Goal: Use online tool/utility: Utilize a website feature to perform a specific function

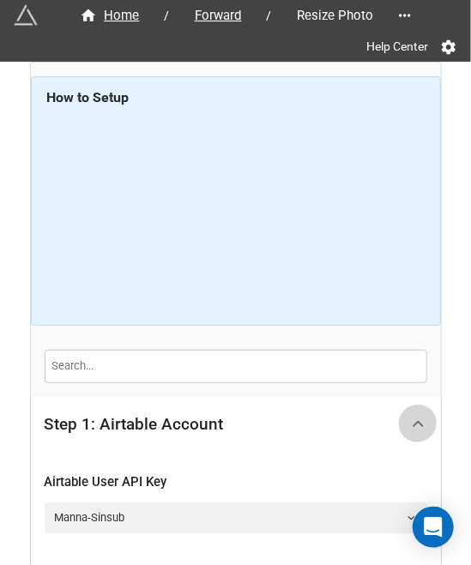
click at [414, 418] on icon at bounding box center [418, 424] width 18 height 18
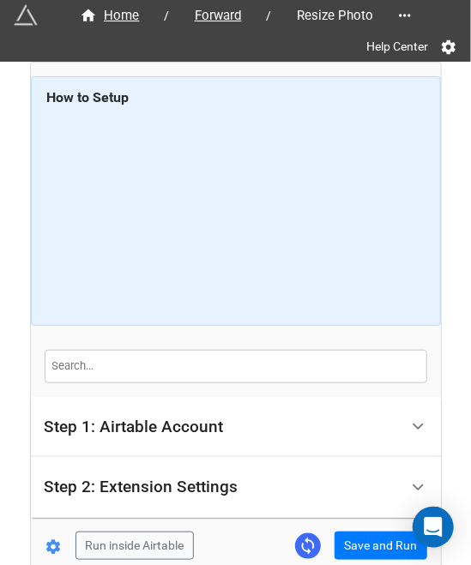
scroll to position [90, 0]
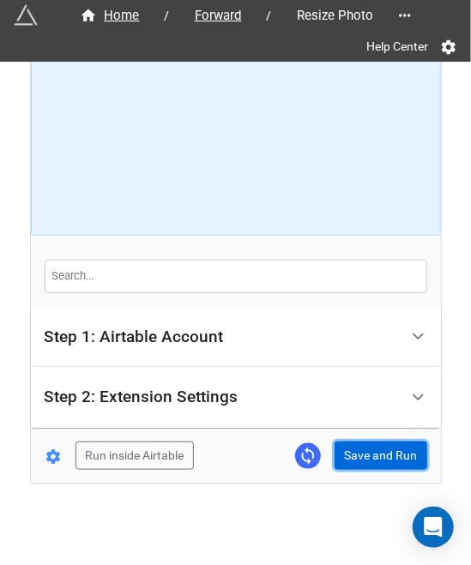
click at [389, 452] on button "Save and Run" at bounding box center [380, 456] width 93 height 29
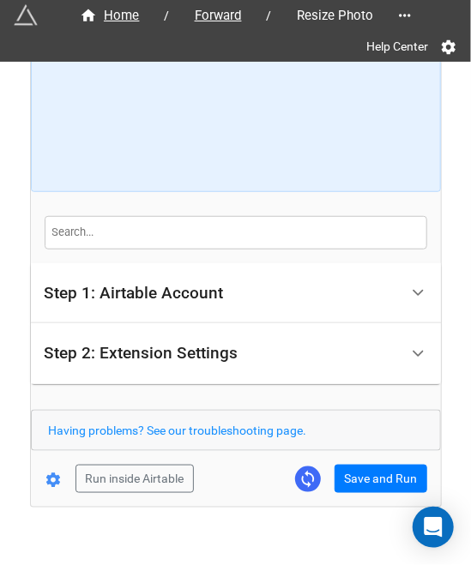
scroll to position [157, 0]
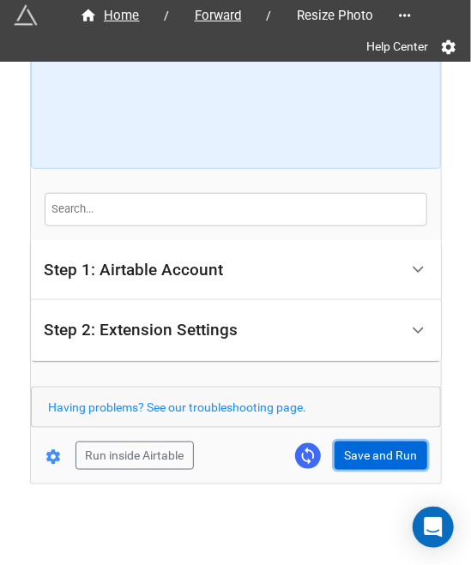
click at [356, 448] on button "Save and Run" at bounding box center [380, 456] width 93 height 29
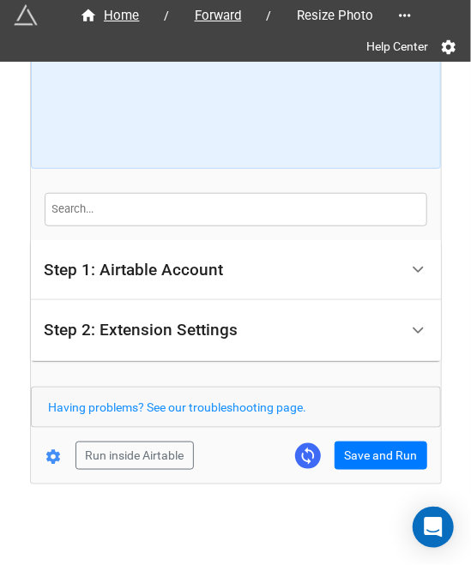
click at [343, 436] on form "How to Setup Step 1: Airtable Account Airtable User API Key Manna-Sinsub Airtab…" at bounding box center [236, 194] width 410 height 550
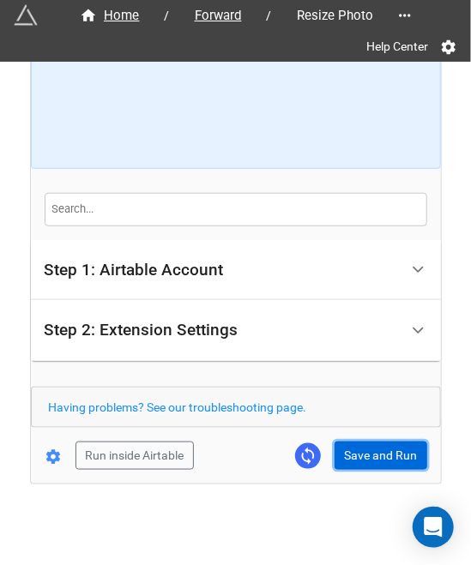
click at [346, 442] on button "Save and Run" at bounding box center [380, 456] width 93 height 29
drag, startPoint x: 384, startPoint y: 443, endPoint x: 437, endPoint y: 416, distance: 59.8
click at [384, 443] on button "Save and Run" at bounding box center [380, 456] width 93 height 29
click at [342, 455] on button "Save and Run" at bounding box center [380, 456] width 93 height 29
click at [379, 445] on button "Save and Run" at bounding box center [380, 456] width 93 height 29
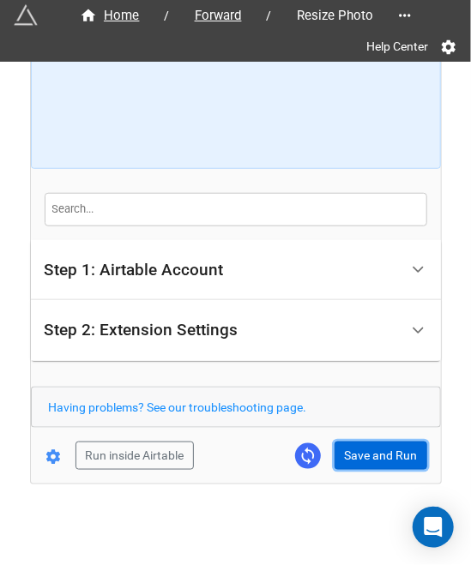
click at [377, 447] on button "Save and Run" at bounding box center [380, 456] width 93 height 29
click at [362, 459] on button "Save and Run" at bounding box center [380, 456] width 93 height 29
drag, startPoint x: 346, startPoint y: 449, endPoint x: 377, endPoint y: 446, distance: 31.1
click at [346, 449] on button "Save and Run" at bounding box center [380, 456] width 93 height 29
click at [384, 454] on button "Save and Run" at bounding box center [380, 456] width 93 height 29
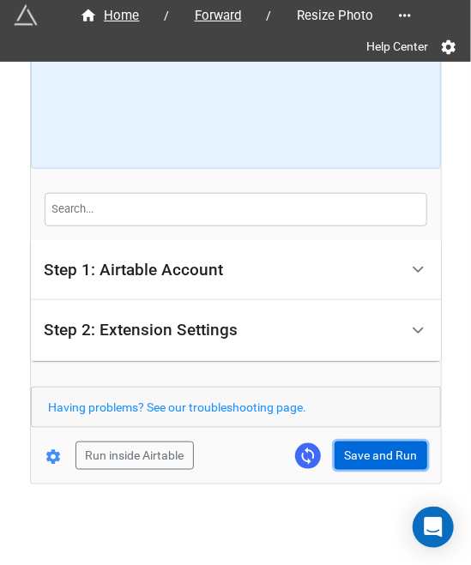
drag, startPoint x: 384, startPoint y: 454, endPoint x: 441, endPoint y: 442, distance: 57.8
click at [382, 454] on button "Save and Run" at bounding box center [380, 456] width 93 height 29
click at [351, 445] on button "Save and Run" at bounding box center [380, 456] width 93 height 29
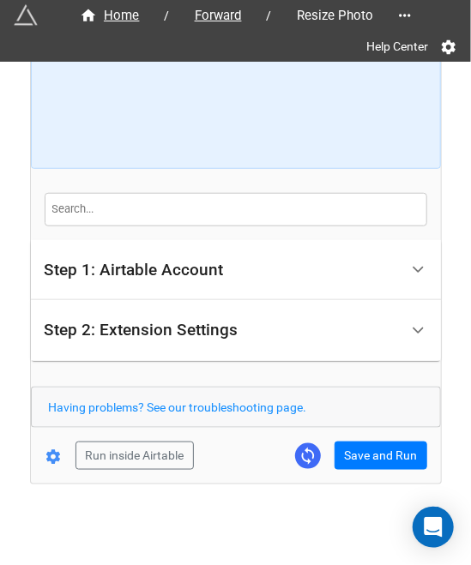
click at [329, 442] on div "Run inside Airtable Save and Run" at bounding box center [229, 456] width 396 height 29
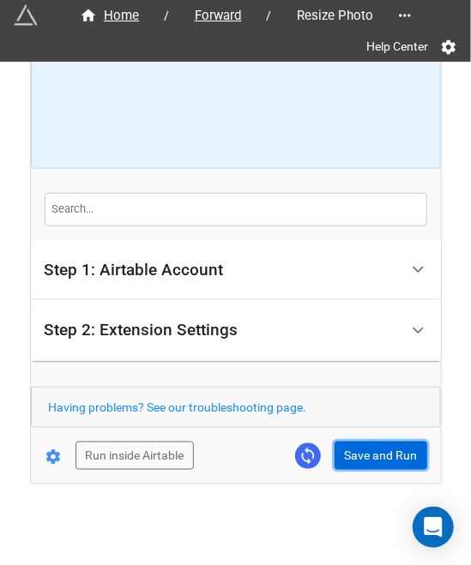
click at [346, 444] on button "Save and Run" at bounding box center [380, 456] width 93 height 29
click at [366, 460] on button "Save and Run" at bounding box center [380, 456] width 93 height 29
click at [344, 442] on button "Save and Run" at bounding box center [380, 456] width 93 height 29
click at [363, 449] on button "Save and Run" at bounding box center [380, 456] width 93 height 29
click at [378, 455] on button "Save and Run" at bounding box center [380, 456] width 93 height 29
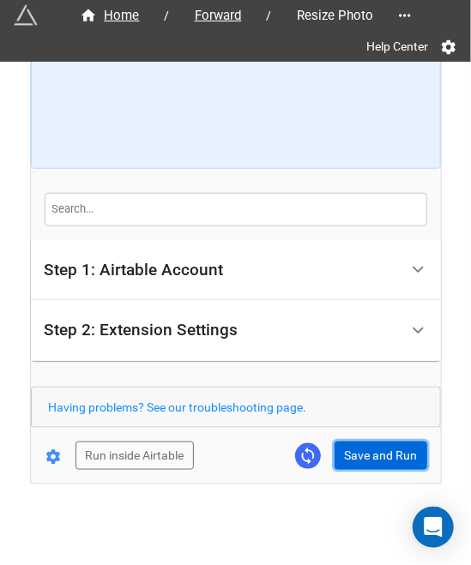
click at [354, 442] on button "Save and Run" at bounding box center [380, 456] width 93 height 29
click at [377, 454] on button "Save and Run" at bounding box center [380, 456] width 93 height 29
click at [377, 453] on form "How to Setup Step 1: Airtable Account Airtable User API Key Manna-Sinsub Airtab…" at bounding box center [236, 194] width 410 height 550
click at [363, 454] on button "Save and Run" at bounding box center [380, 456] width 93 height 29
click at [386, 450] on button "Save and Run" at bounding box center [380, 456] width 93 height 29
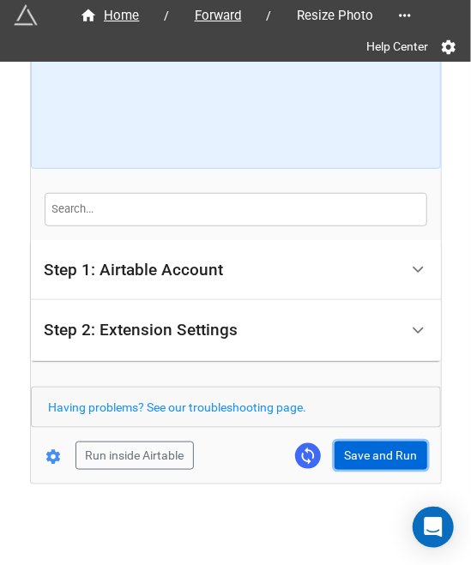
click at [381, 452] on button "Save and Run" at bounding box center [380, 456] width 93 height 29
drag, startPoint x: 357, startPoint y: 467, endPoint x: 364, endPoint y: 452, distance: 16.9
click at [358, 466] on div "Home / Forward / Resize Photo Help Center How to Setup Step 1: Airtable Account…" at bounding box center [236, 195] width 410 height 578
click at [370, 448] on button "Save and Run" at bounding box center [380, 456] width 93 height 29
click at [375, 457] on button "Save and Run" at bounding box center [380, 456] width 93 height 29
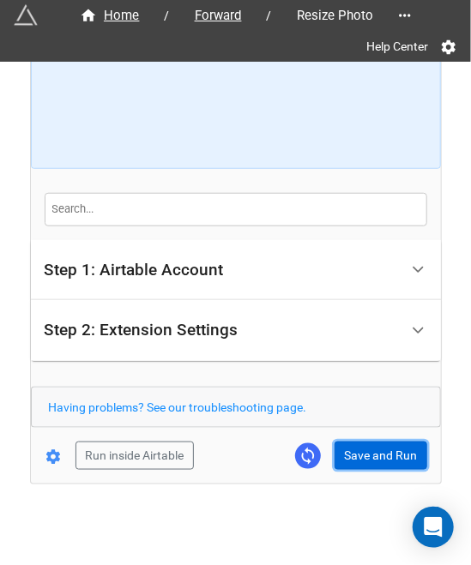
click at [408, 449] on button "Save and Run" at bounding box center [380, 456] width 93 height 29
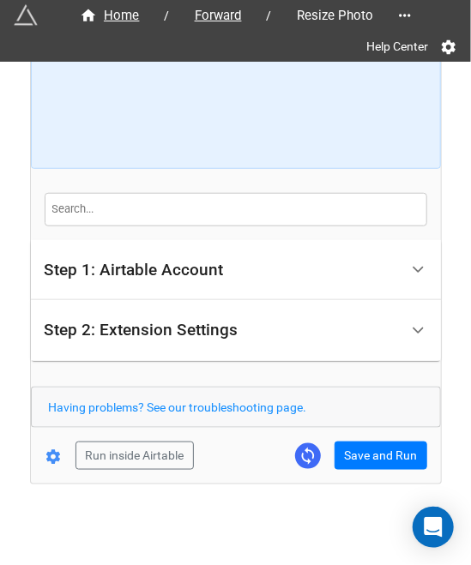
click at [358, 469] on div "Home / Forward / Resize Photo Help Center How to Setup Step 1: Airtable Account…" at bounding box center [236, 195] width 410 height 578
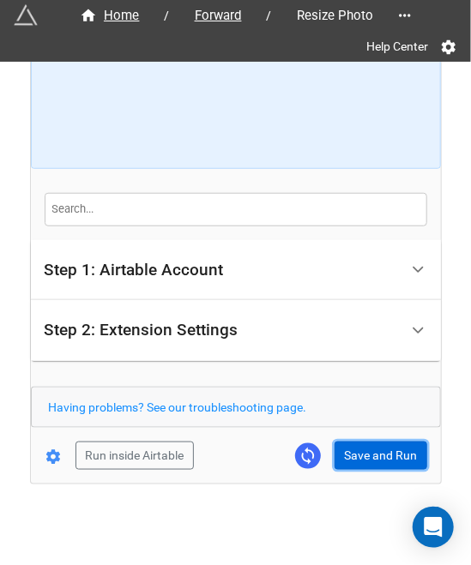
click at [370, 459] on button "Save and Run" at bounding box center [380, 456] width 93 height 29
click at [346, 461] on button "Save and Run" at bounding box center [380, 456] width 93 height 29
drag, startPoint x: 399, startPoint y: 447, endPoint x: 410, endPoint y: 447, distance: 10.3
click at [399, 447] on button "Save and Run" at bounding box center [380, 456] width 93 height 29
drag, startPoint x: 365, startPoint y: 457, endPoint x: 446, endPoint y: 438, distance: 82.8
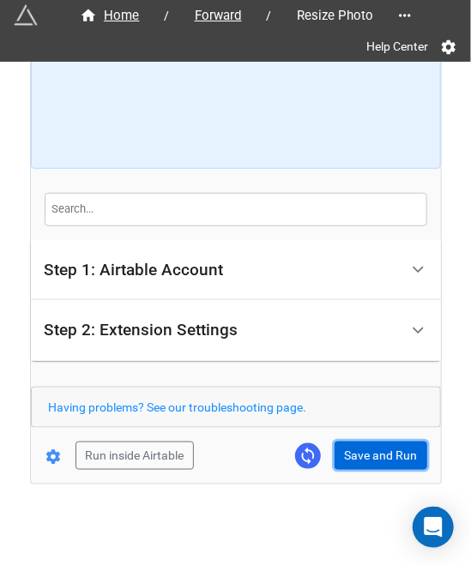
click at [365, 457] on button "Save and Run" at bounding box center [380, 456] width 93 height 29
click at [365, 462] on button "Save and Run" at bounding box center [380, 456] width 93 height 29
click at [363, 443] on button "Save and Run" at bounding box center [380, 456] width 93 height 29
click at [369, 462] on button "Save and Run" at bounding box center [380, 456] width 93 height 29
drag, startPoint x: 351, startPoint y: 440, endPoint x: 393, endPoint y: 473, distance: 54.4
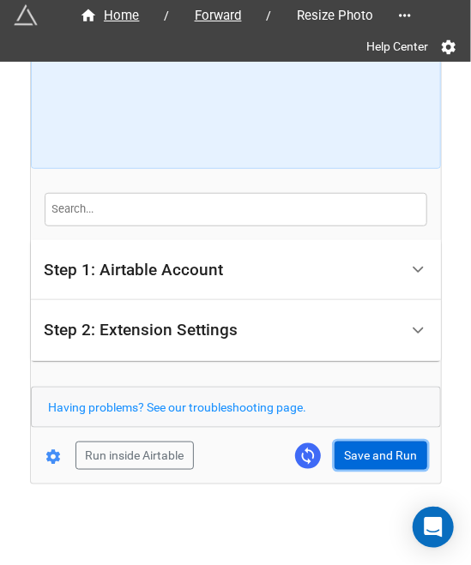
click at [351, 442] on button "Save and Run" at bounding box center [380, 456] width 93 height 29
click at [378, 457] on button "Save and Run" at bounding box center [380, 456] width 93 height 29
click at [356, 452] on button "Save and Run" at bounding box center [380, 456] width 93 height 29
drag, startPoint x: 371, startPoint y: 460, endPoint x: 375, endPoint y: 450, distance: 11.1
click at [371, 460] on button "Save and Run" at bounding box center [380, 456] width 93 height 29
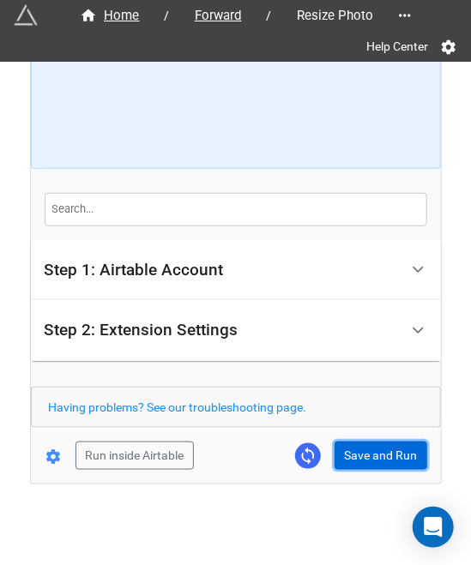
click at [345, 453] on button "Save and Run" at bounding box center [380, 456] width 93 height 29
click at [372, 455] on button "Save and Run" at bounding box center [380, 456] width 93 height 29
click at [352, 452] on button "Save and Run" at bounding box center [380, 456] width 93 height 29
drag, startPoint x: 377, startPoint y: 441, endPoint x: 466, endPoint y: 405, distance: 95.8
click at [379, 442] on button "Save and Run" at bounding box center [380, 456] width 93 height 29
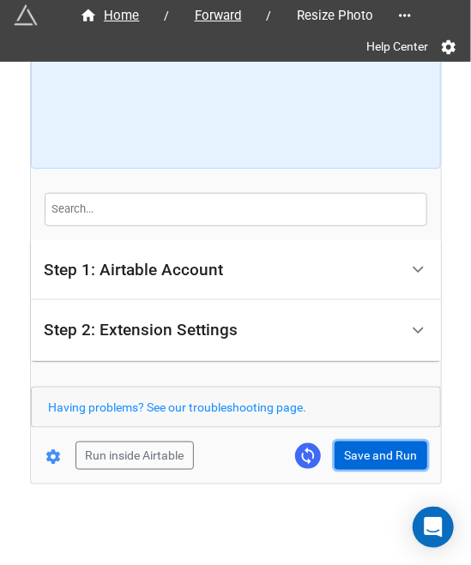
click at [358, 446] on button "Save and Run" at bounding box center [380, 456] width 93 height 29
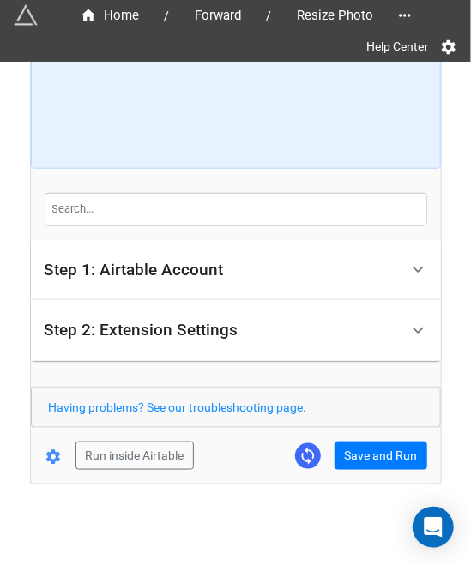
click at [369, 437] on form "How to Setup Step 1: Airtable Account Airtable User API Key Manna-Sinsub Airtab…" at bounding box center [236, 194] width 410 height 550
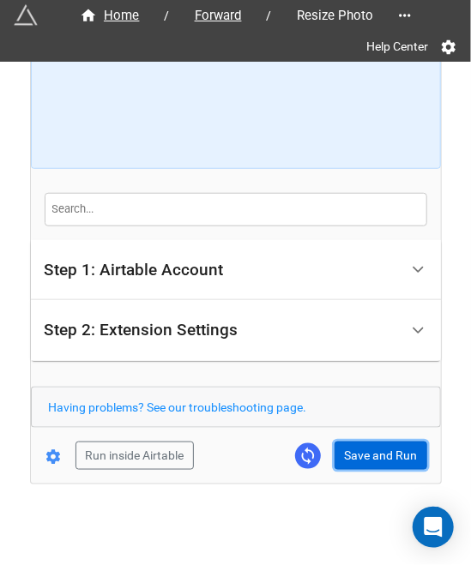
click at [376, 454] on button "Save and Run" at bounding box center [380, 456] width 93 height 29
click at [346, 443] on button "Save and Run" at bounding box center [380, 456] width 93 height 29
drag, startPoint x: 348, startPoint y: 455, endPoint x: 437, endPoint y: 447, distance: 89.6
click at [348, 455] on button "Save and Run" at bounding box center [380, 456] width 93 height 29
drag, startPoint x: 351, startPoint y: 471, endPoint x: 357, endPoint y: 464, distance: 9.1
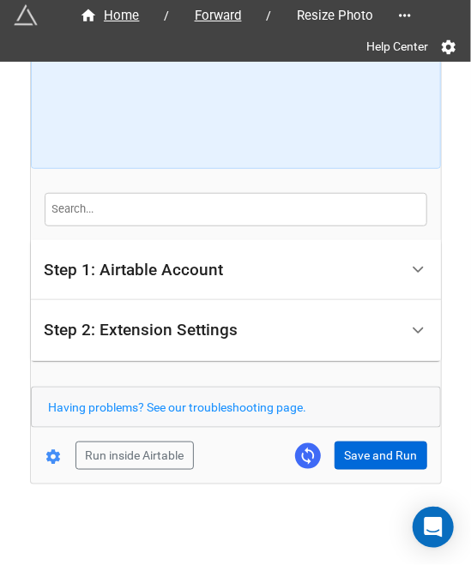
click at [351, 471] on div "Home / Forward / Resize Photo Help Center How to Setup Step 1: Airtable Account…" at bounding box center [236, 195] width 410 height 578
click at [360, 460] on button "Save and Run" at bounding box center [380, 456] width 93 height 29
click at [360, 453] on button "Save and Run" at bounding box center [380, 456] width 93 height 29
click at [365, 456] on button "Save and Run" at bounding box center [380, 456] width 93 height 29
click at [380, 449] on button "Save and Run" at bounding box center [380, 456] width 93 height 29
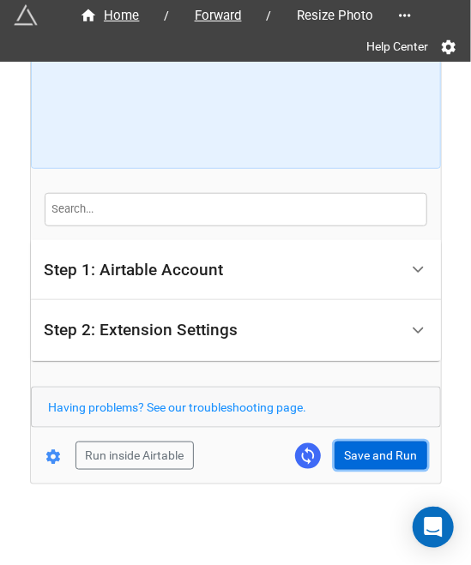
click at [375, 443] on button "Save and Run" at bounding box center [380, 456] width 93 height 29
click at [388, 448] on button "Save and Run" at bounding box center [380, 456] width 93 height 29
click at [360, 442] on button "Save and Run" at bounding box center [380, 456] width 93 height 29
click at [349, 449] on button "Save and Run" at bounding box center [380, 456] width 93 height 29
click at [351, 451] on button "Save and Run" at bounding box center [380, 456] width 93 height 29
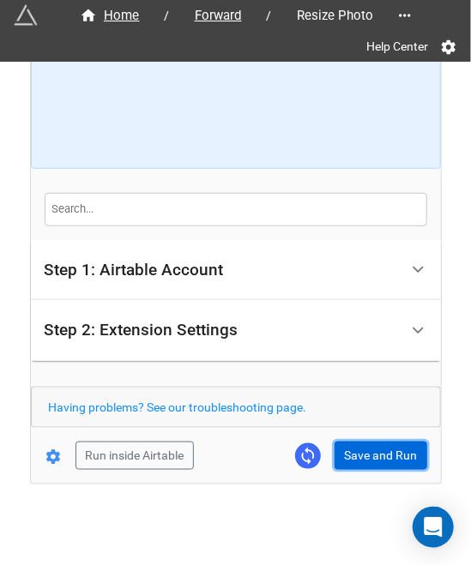
drag, startPoint x: 363, startPoint y: 445, endPoint x: 375, endPoint y: 445, distance: 11.1
click at [363, 445] on button "Save and Run" at bounding box center [380, 456] width 93 height 29
click at [390, 443] on button "Save and Run" at bounding box center [380, 456] width 93 height 29
click at [375, 460] on button "Save and Run" at bounding box center [380, 456] width 93 height 29
drag, startPoint x: 369, startPoint y: 452, endPoint x: 418, endPoint y: 408, distance: 65.6
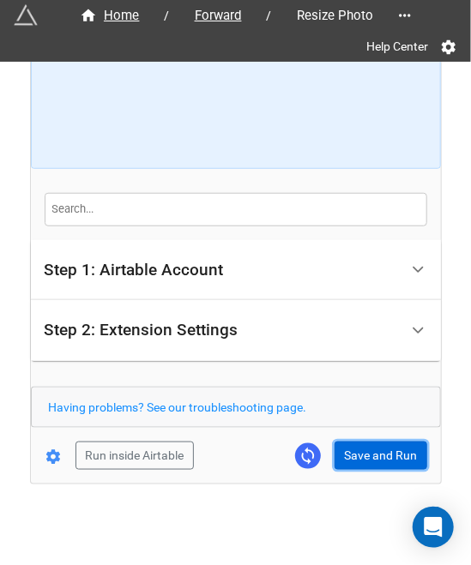
click at [370, 450] on button "Save and Run" at bounding box center [380, 456] width 93 height 29
drag, startPoint x: 384, startPoint y: 444, endPoint x: 418, endPoint y: 419, distance: 42.4
click at [386, 444] on button "Save and Run" at bounding box center [380, 456] width 93 height 29
